Goal: Book appointment/travel/reservation

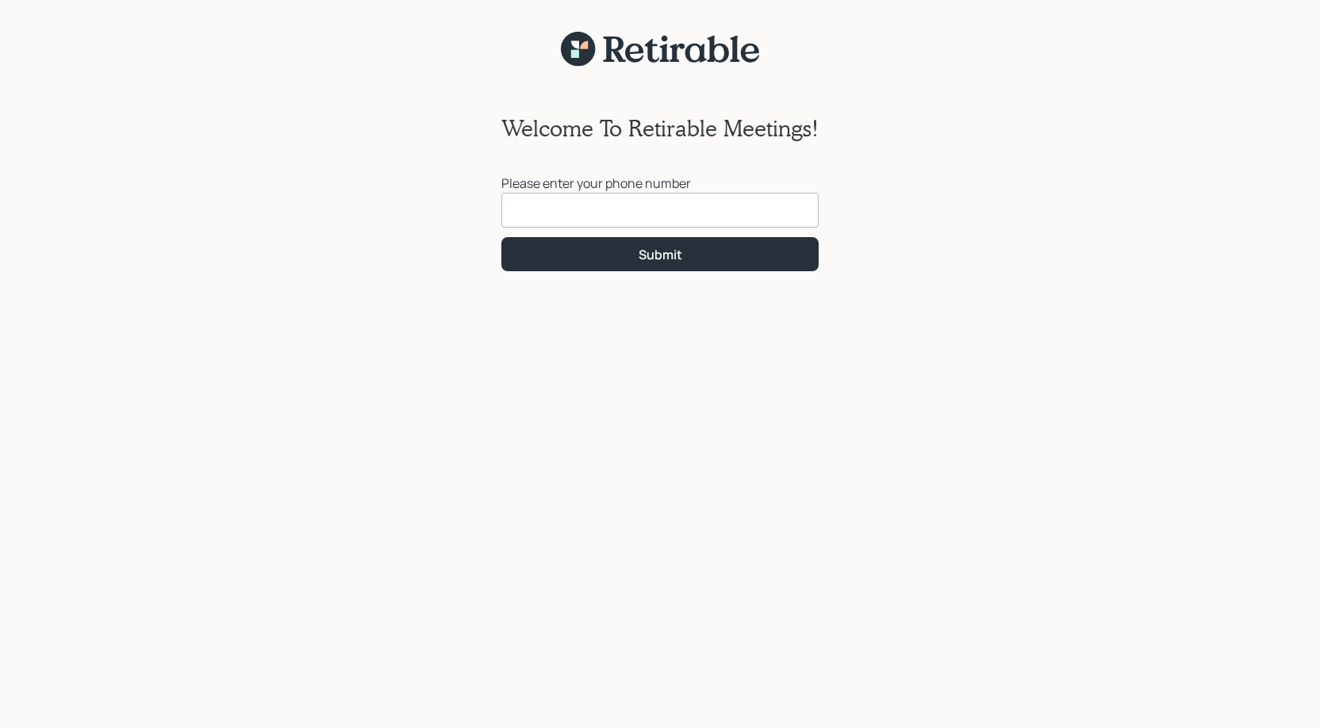
click at [550, 214] on input at bounding box center [659, 210] width 317 height 35
type input "[PHONE_NUMBER]"
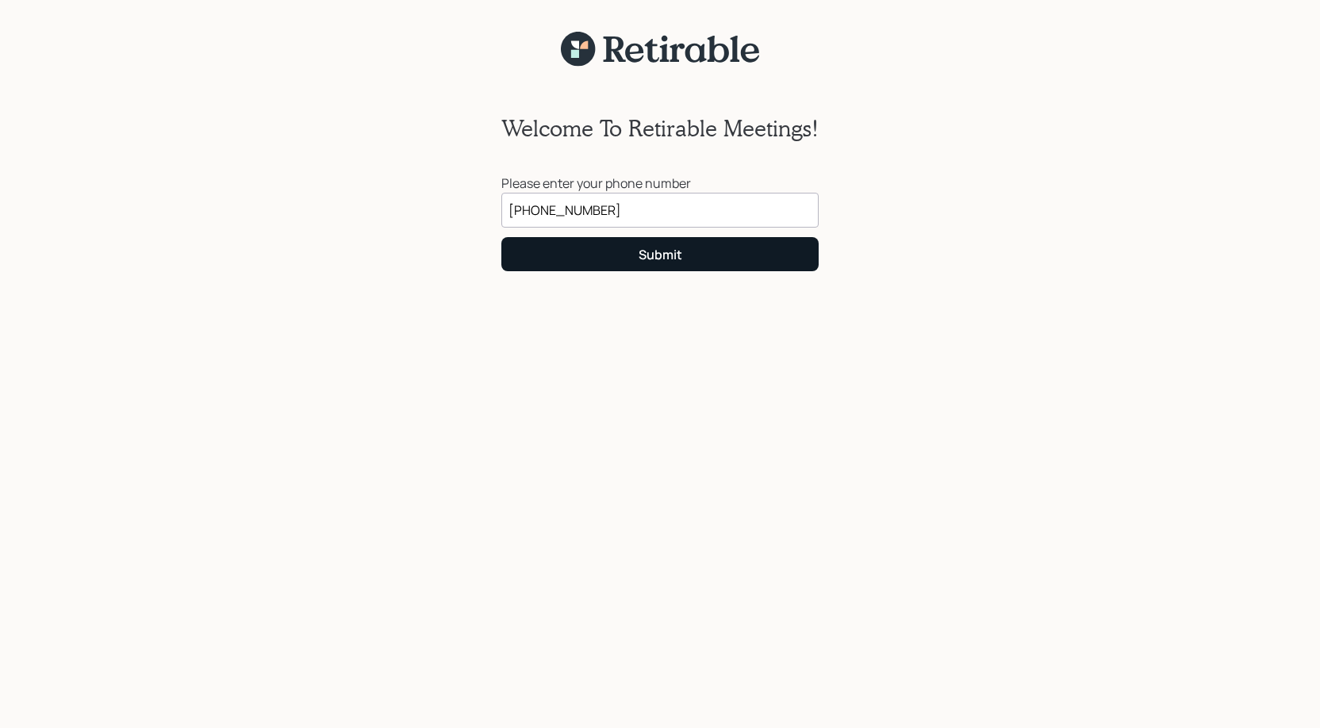
click at [673, 254] on div "Submit" at bounding box center [660, 254] width 44 height 17
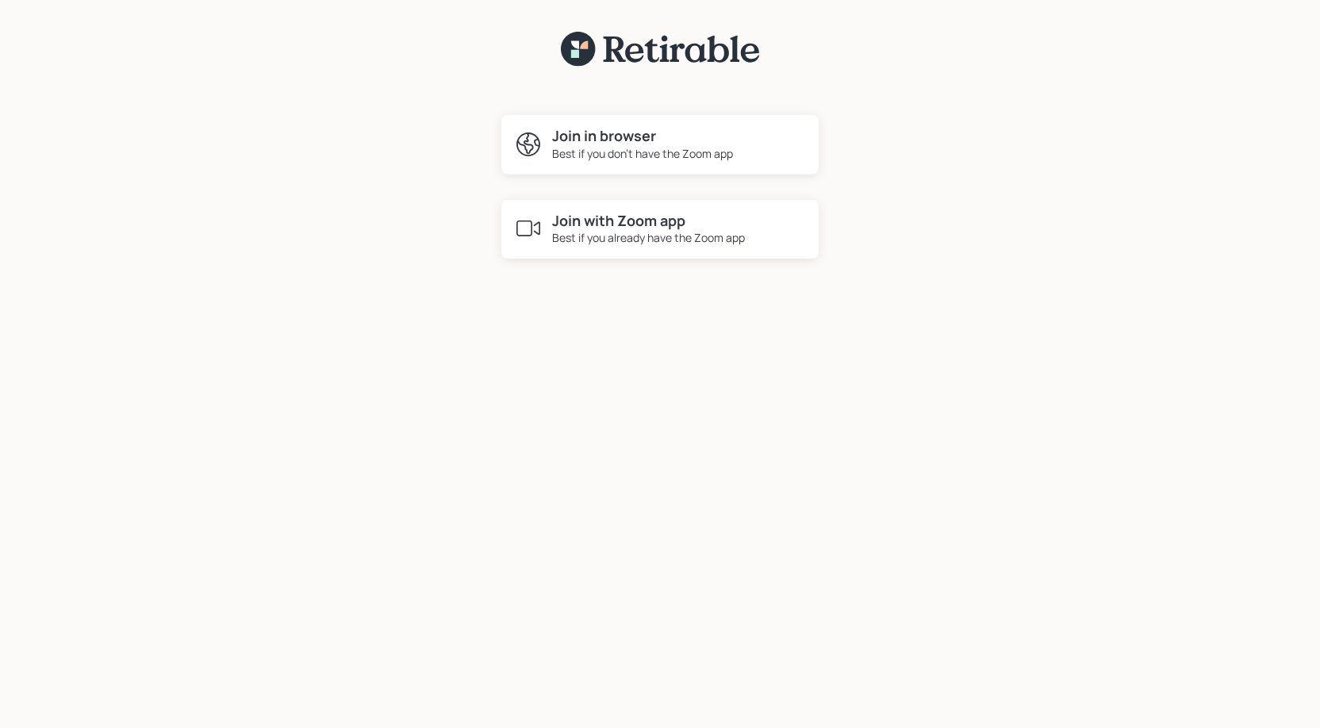
click at [587, 229] on div "Best if you already have the Zoom app" at bounding box center [648, 237] width 193 height 17
